Goal: Task Accomplishment & Management: Manage account settings

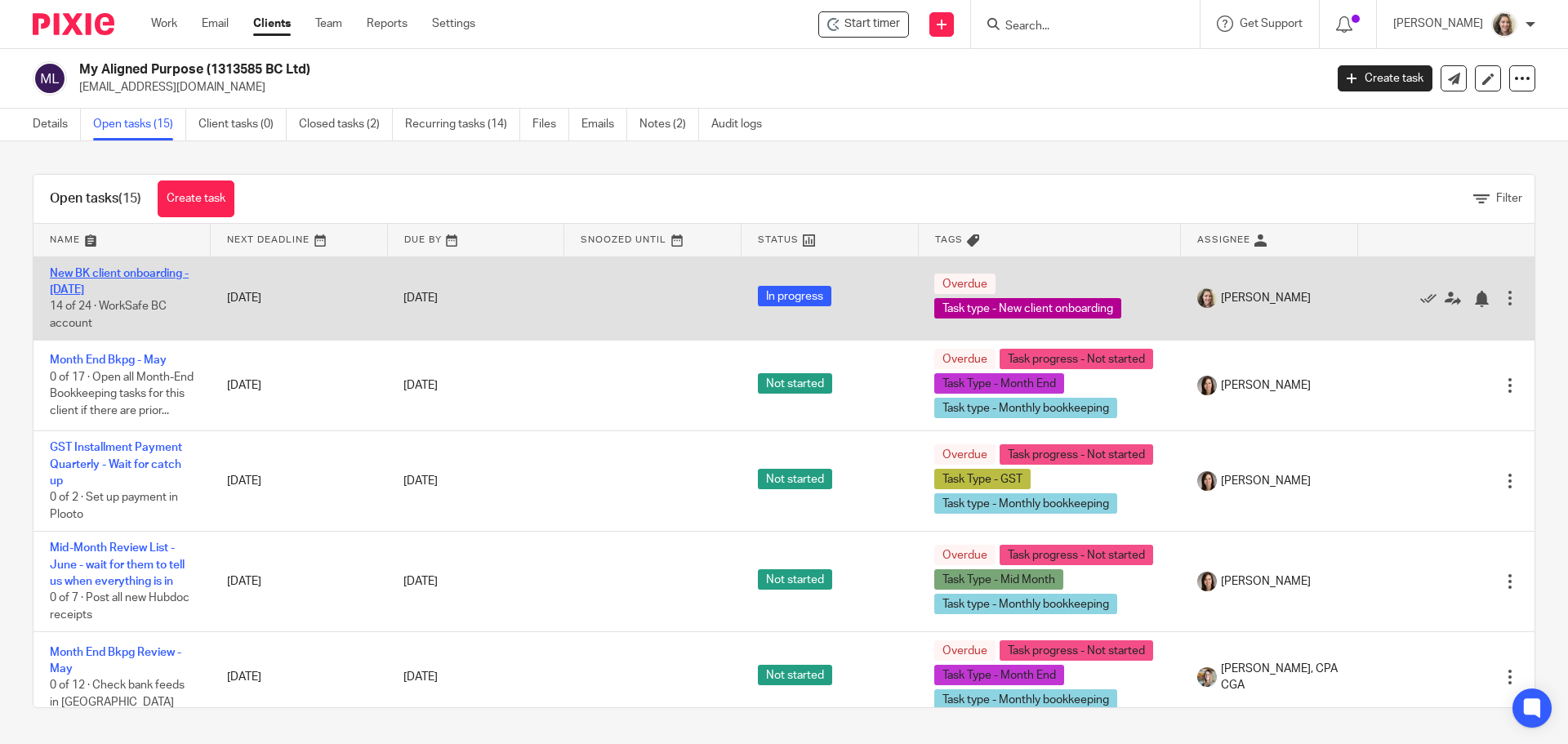
click at [113, 274] on link "New BK client onboarding - May 1 2025" at bounding box center [119, 281] width 139 height 28
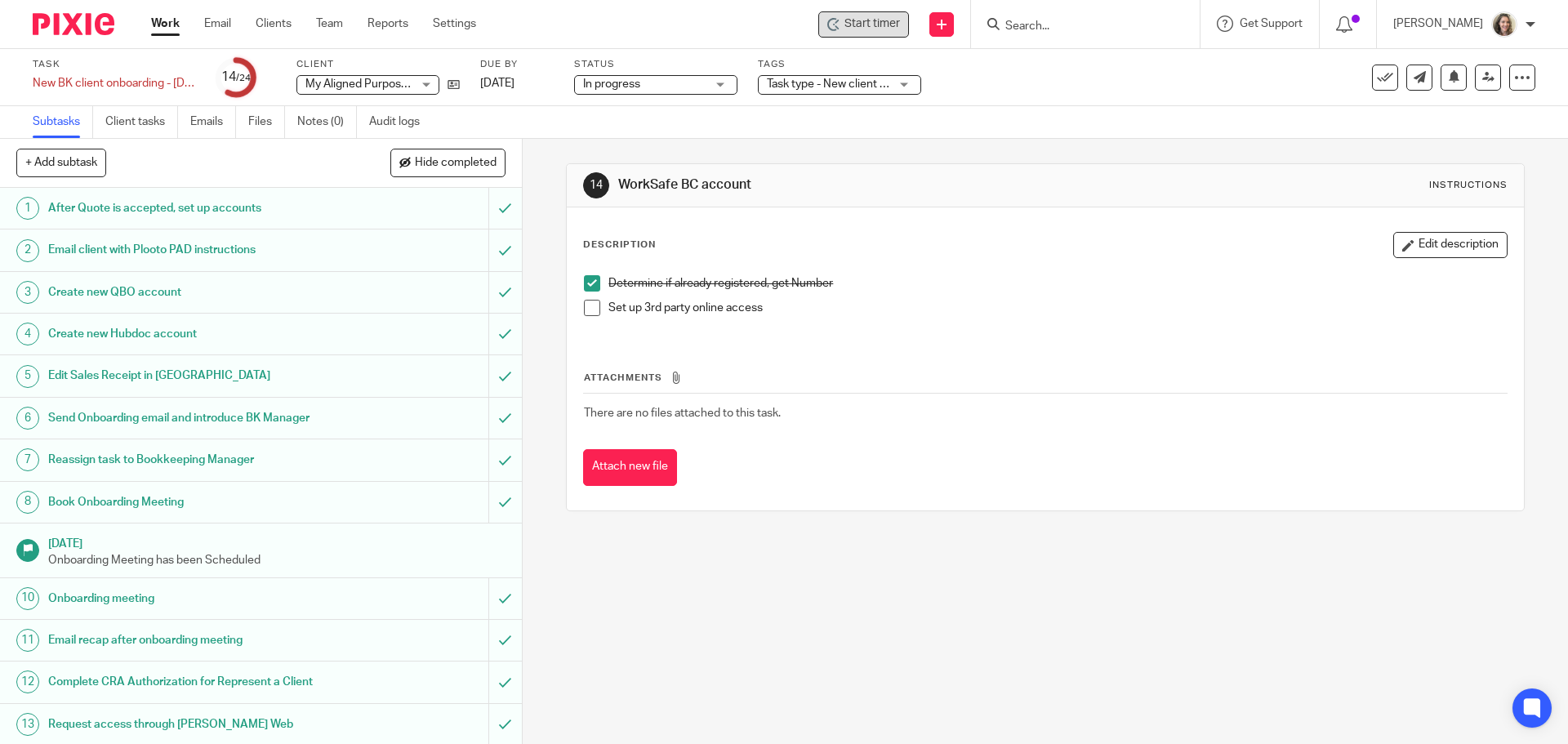
click at [887, 21] on span "Start timer" at bounding box center [871, 24] width 55 height 17
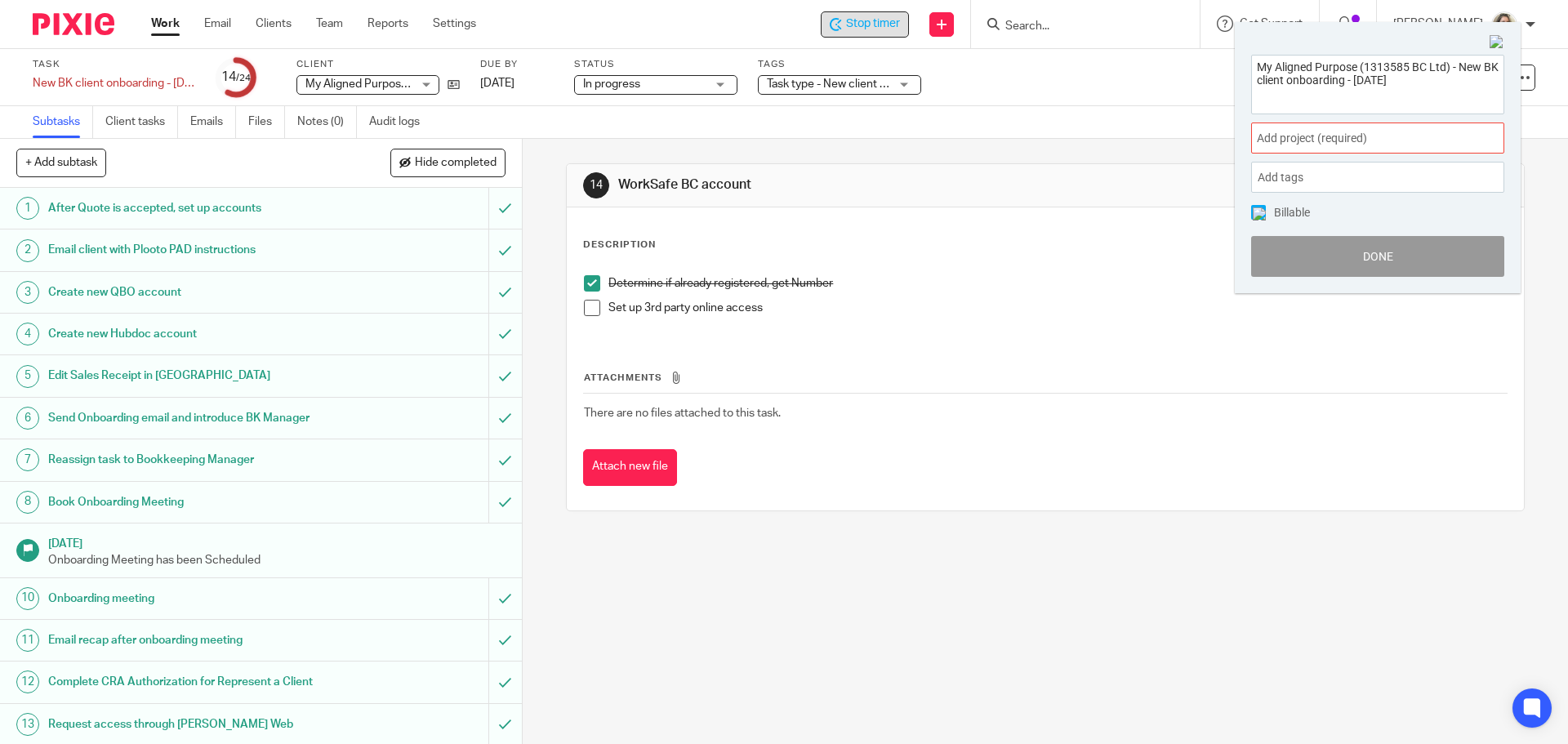
click at [1334, 129] on div "Add project (required) :" at bounding box center [1377, 138] width 253 height 31
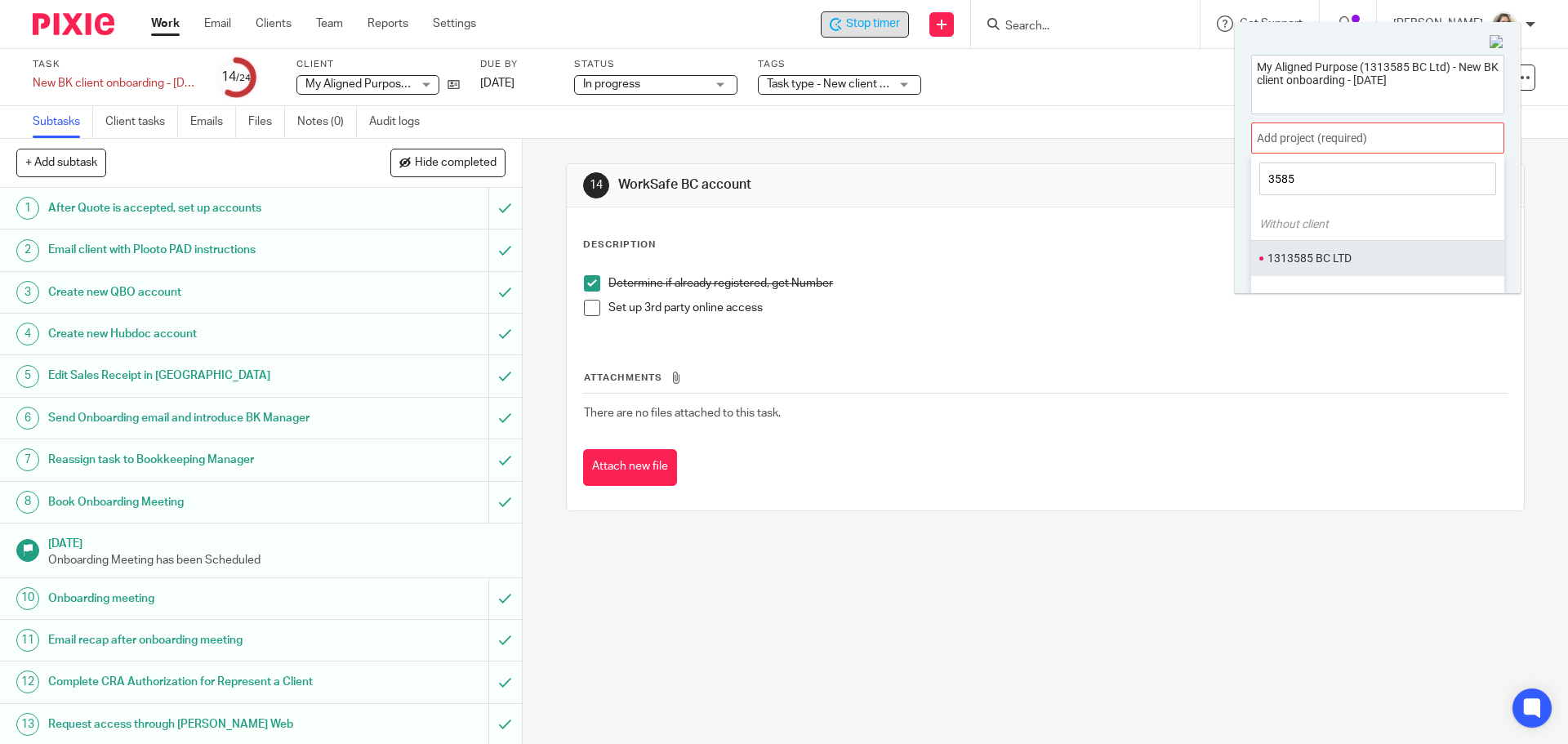
type input "3585"
click at [1338, 256] on li "1313585 BC LTD" at bounding box center [1373, 258] width 213 height 17
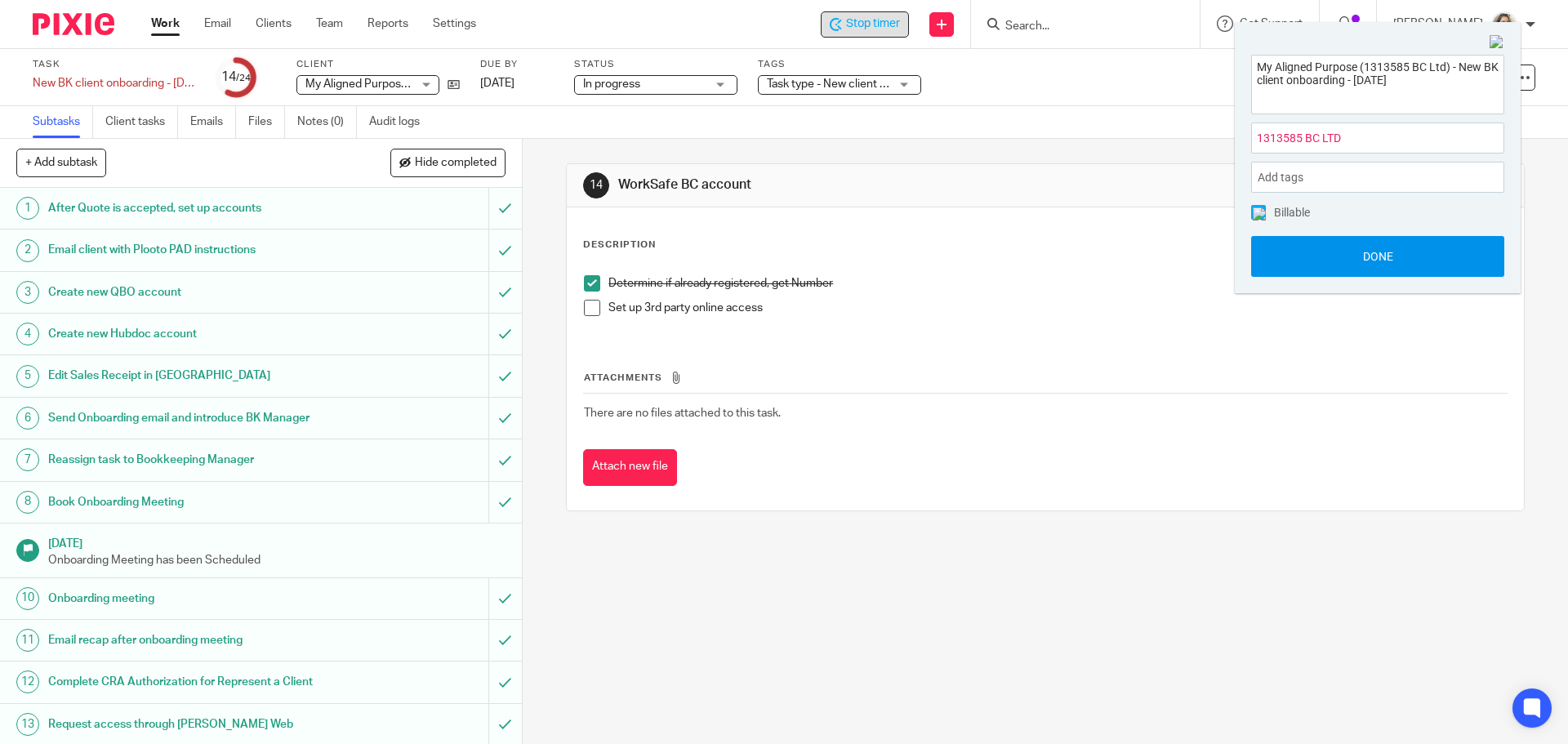
click at [1370, 252] on button "Done" at bounding box center [1377, 256] width 253 height 41
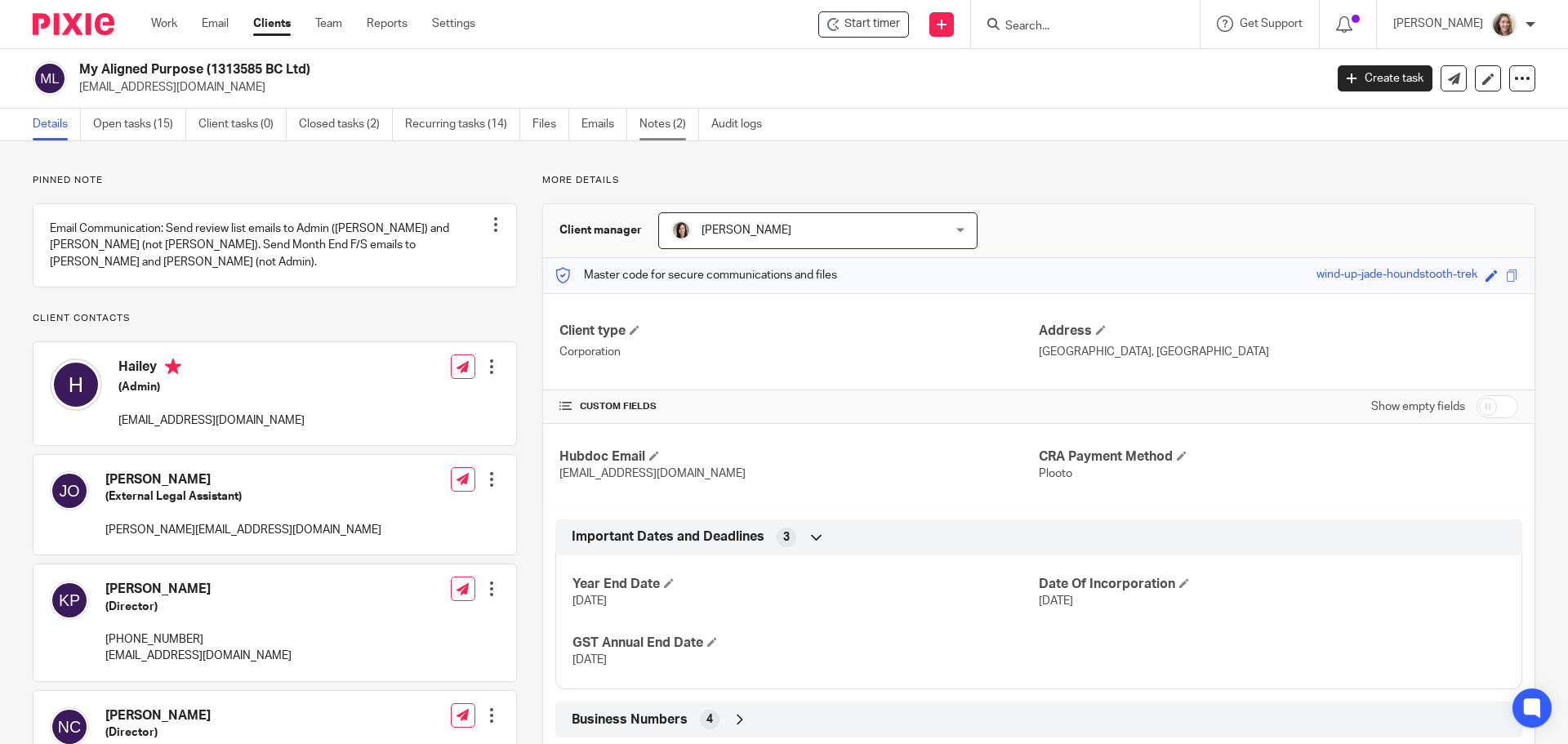
click at [661, 121] on link "Notes (2)" at bounding box center [669, 124] width 60 height 32
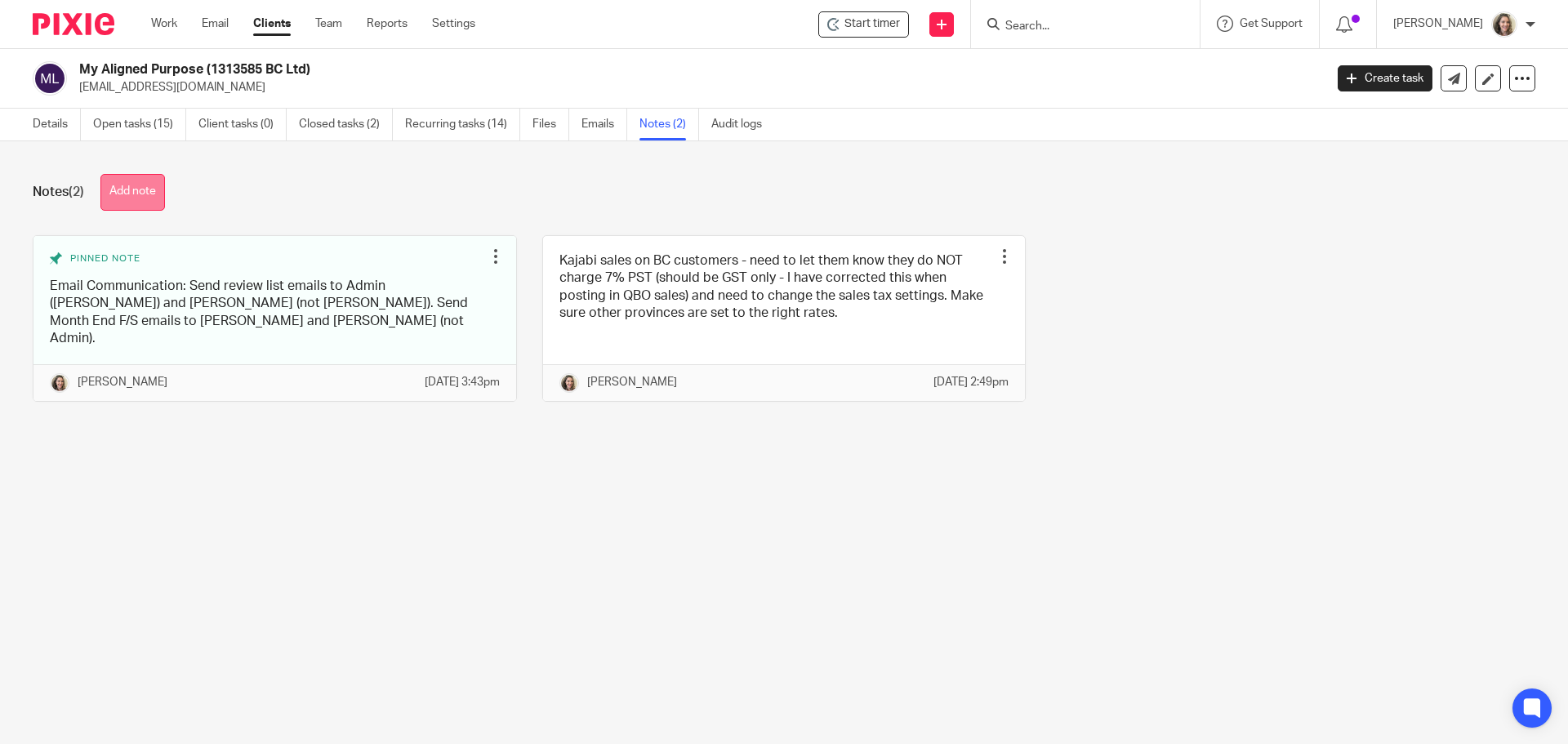
click at [147, 193] on button "Add note" at bounding box center [132, 192] width 65 height 36
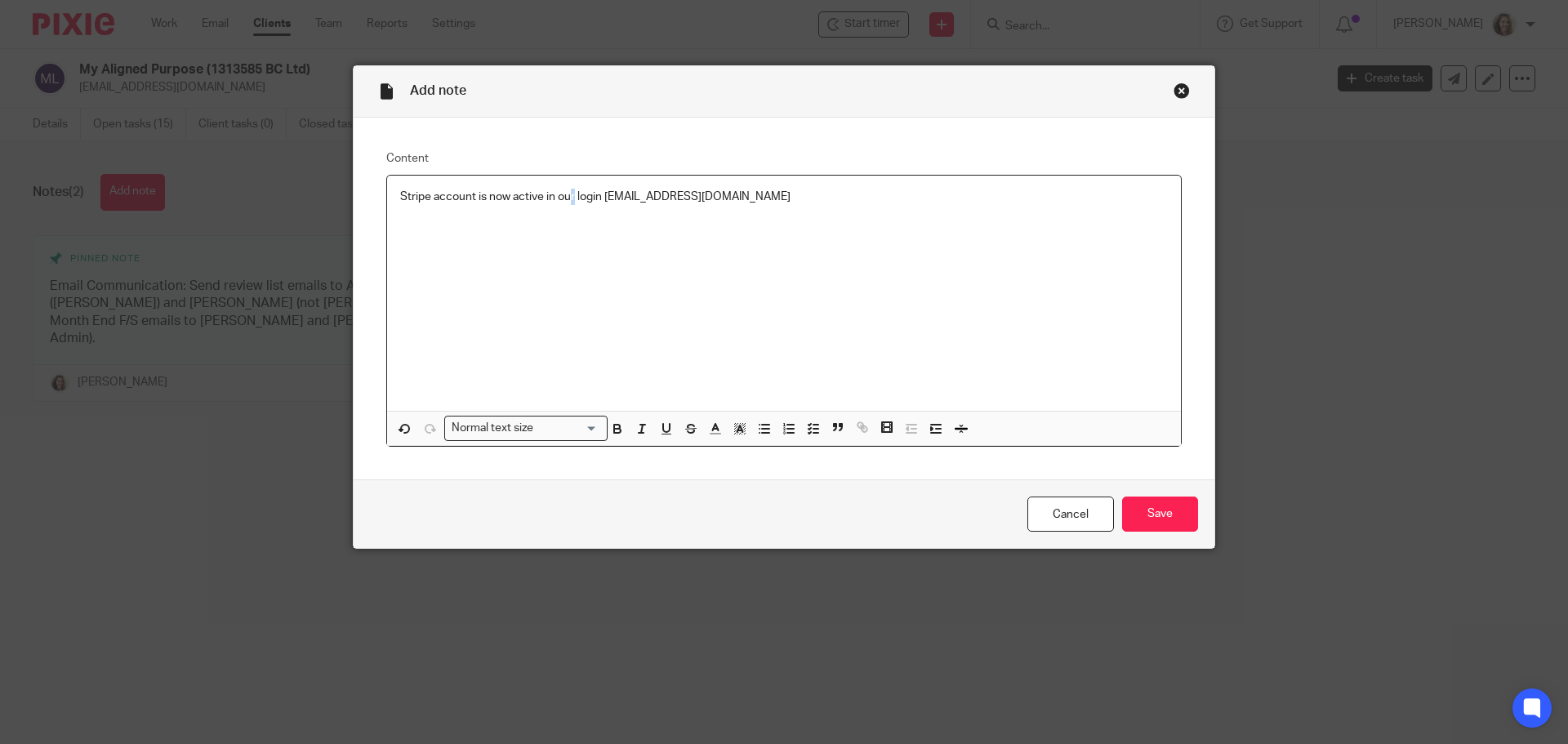
click at [568, 193] on p "Stripe account is now active in our login review@deximal.ca" at bounding box center [784, 196] width 768 height 16
click at [572, 199] on p "Stripe account is now active in our login review@deximal.ca" at bounding box center [784, 196] width 768 height 16
click at [1149, 524] on input "Save" at bounding box center [1160, 514] width 75 height 35
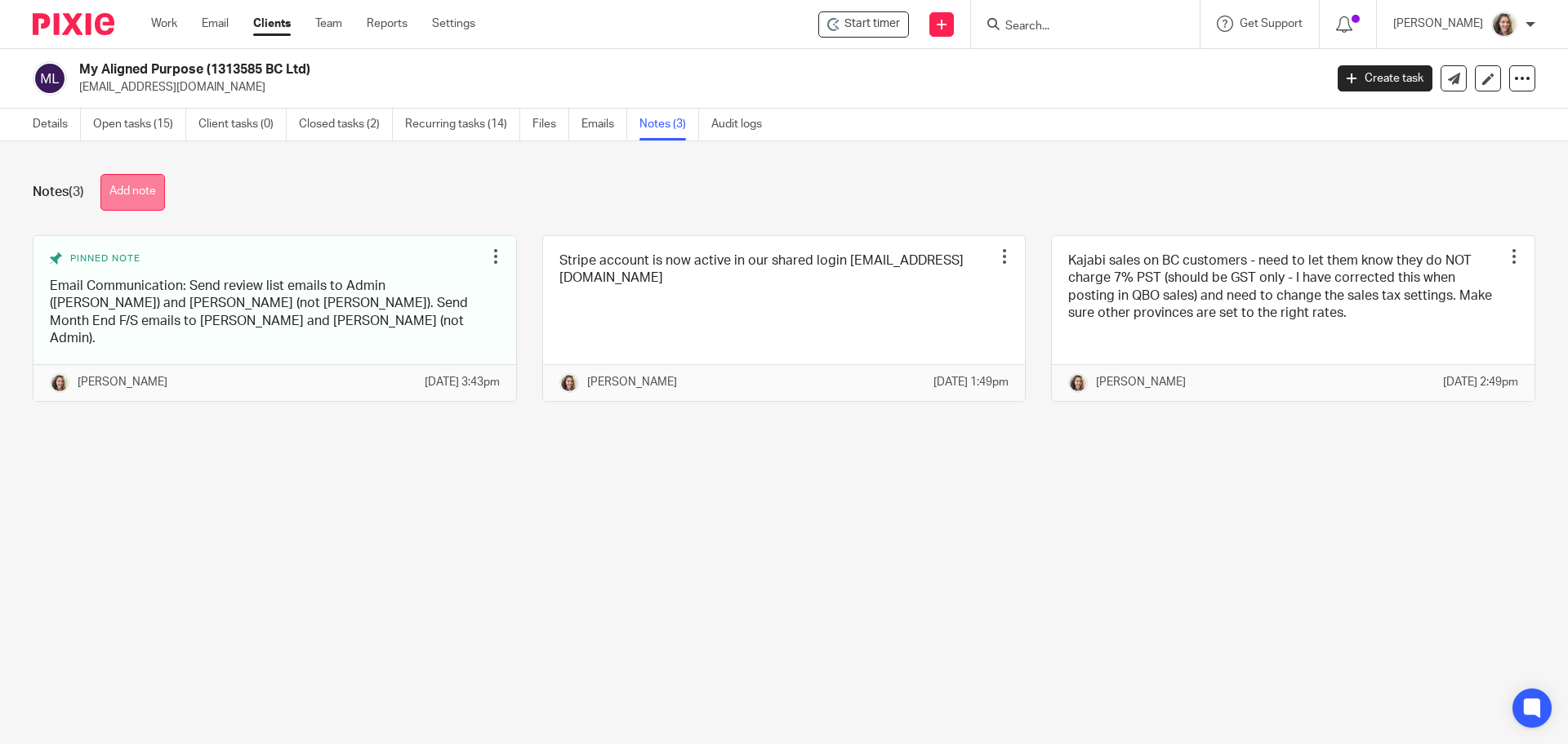
click at [128, 194] on button "Add note" at bounding box center [132, 192] width 65 height 36
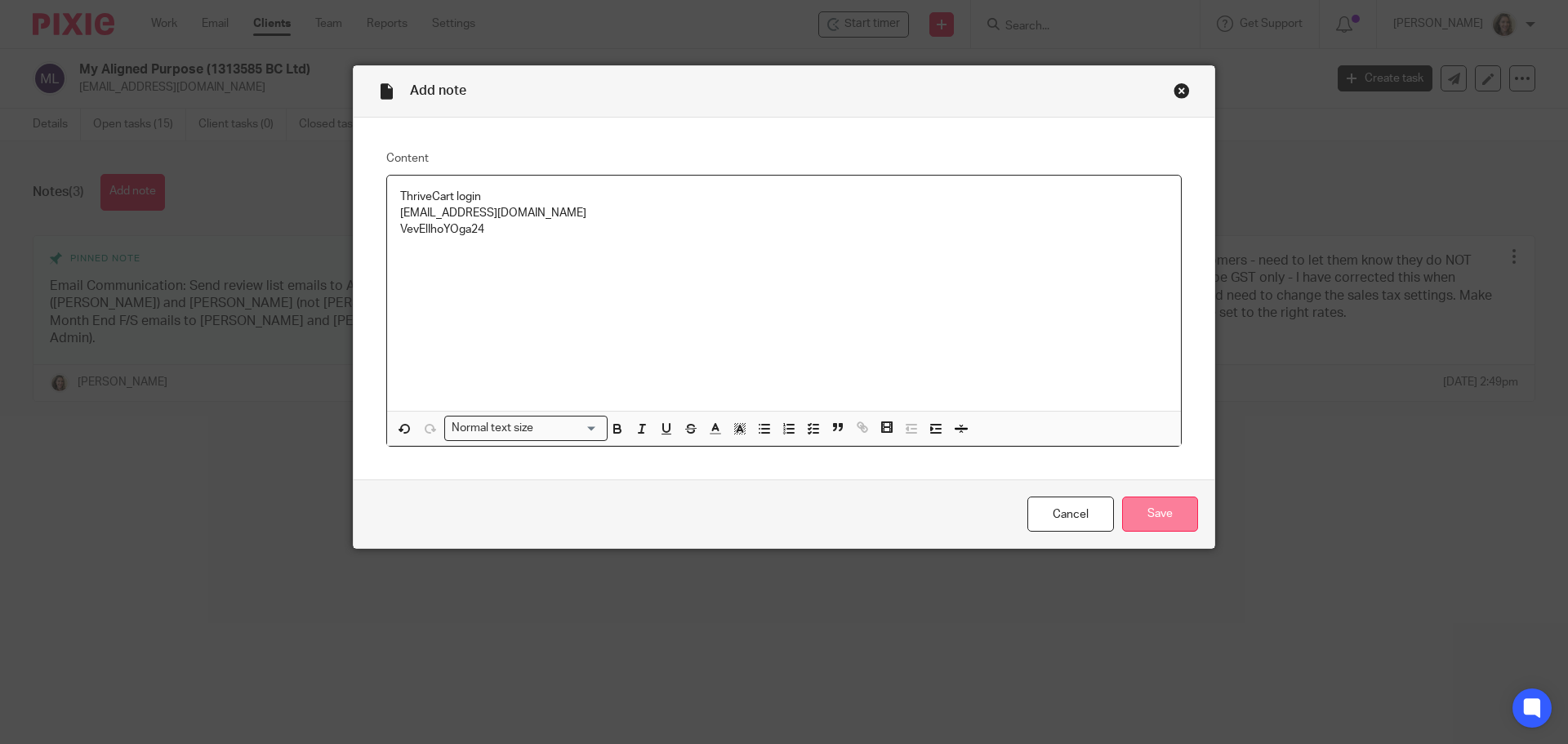
click at [1158, 523] on input "Save" at bounding box center [1160, 514] width 75 height 35
